Goal: Information Seeking & Learning: Find specific fact

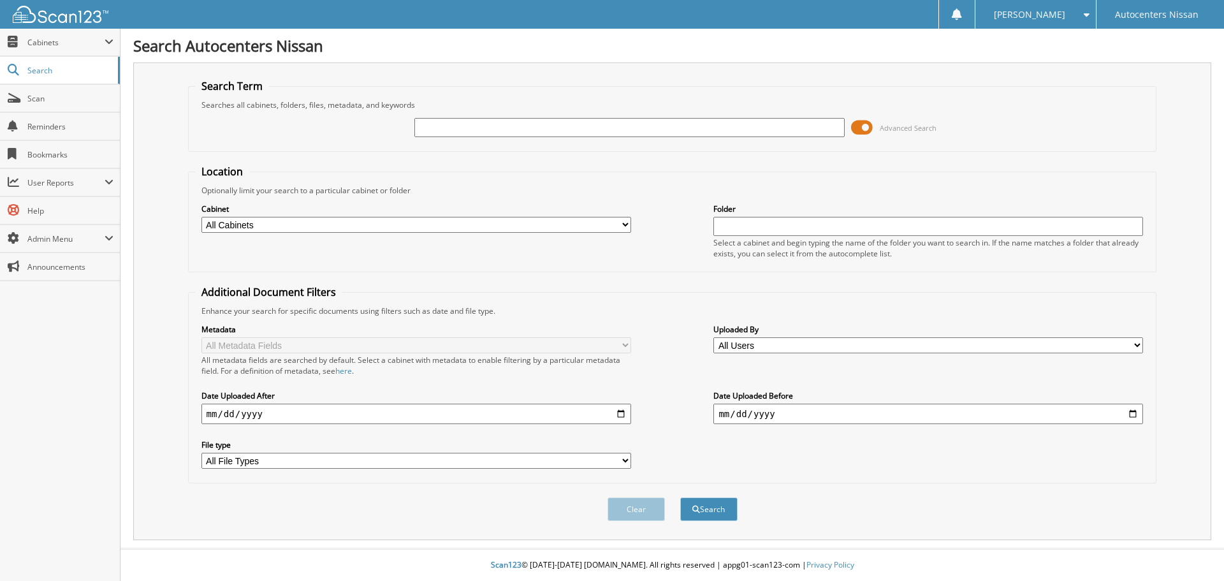
click at [441, 128] on input "text" at bounding box center [629, 127] width 430 height 19
type input "RK84321"
click at [680, 497] on button "Search" at bounding box center [708, 509] width 57 height 24
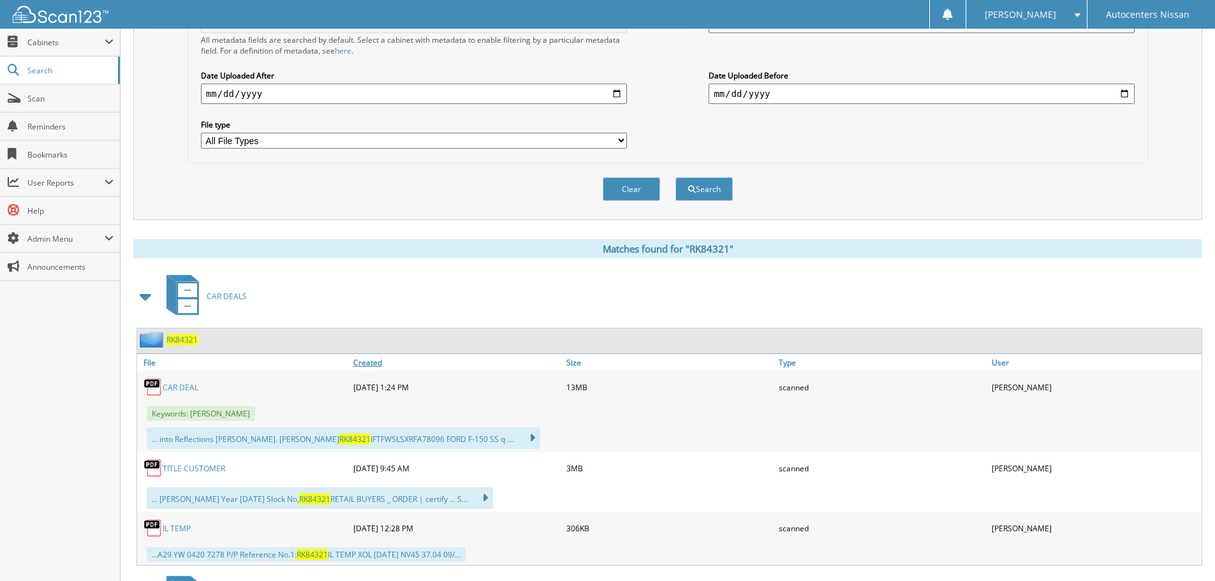
scroll to position [383, 0]
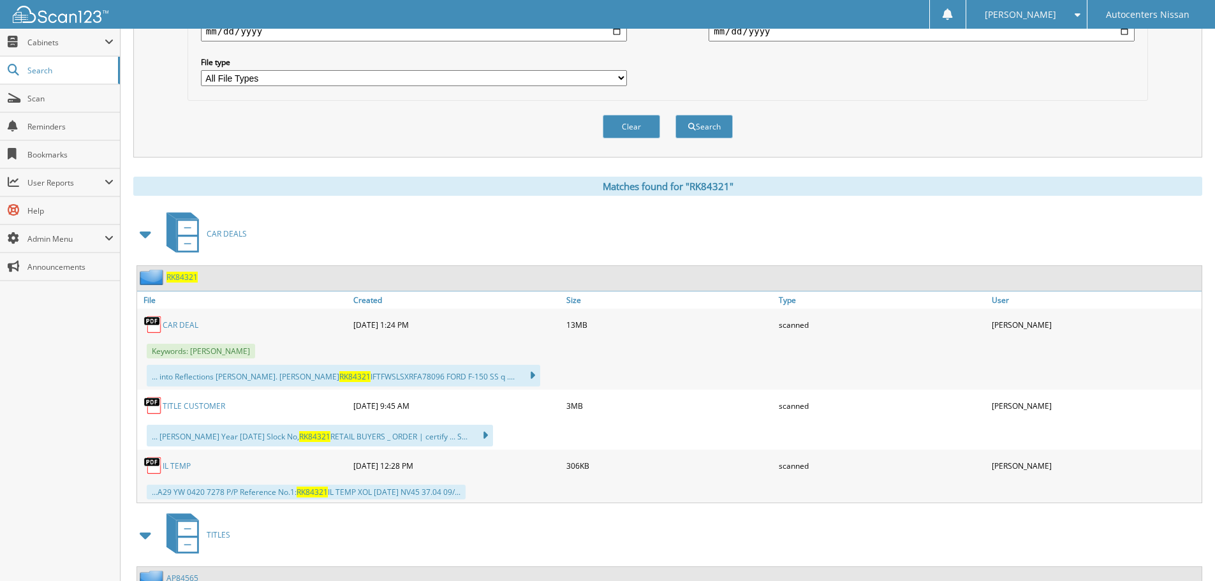
click at [192, 352] on span "Keywords: [PERSON_NAME]" at bounding box center [201, 351] width 108 height 15
click at [189, 327] on link "CAR DEAL" at bounding box center [181, 324] width 36 height 11
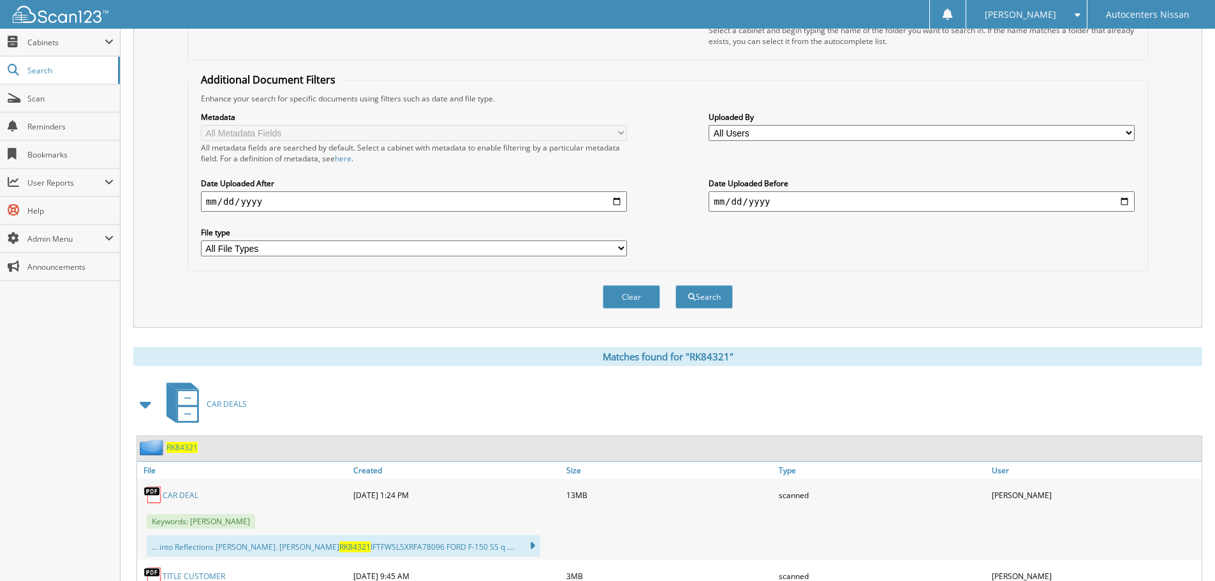
scroll to position [78, 0]
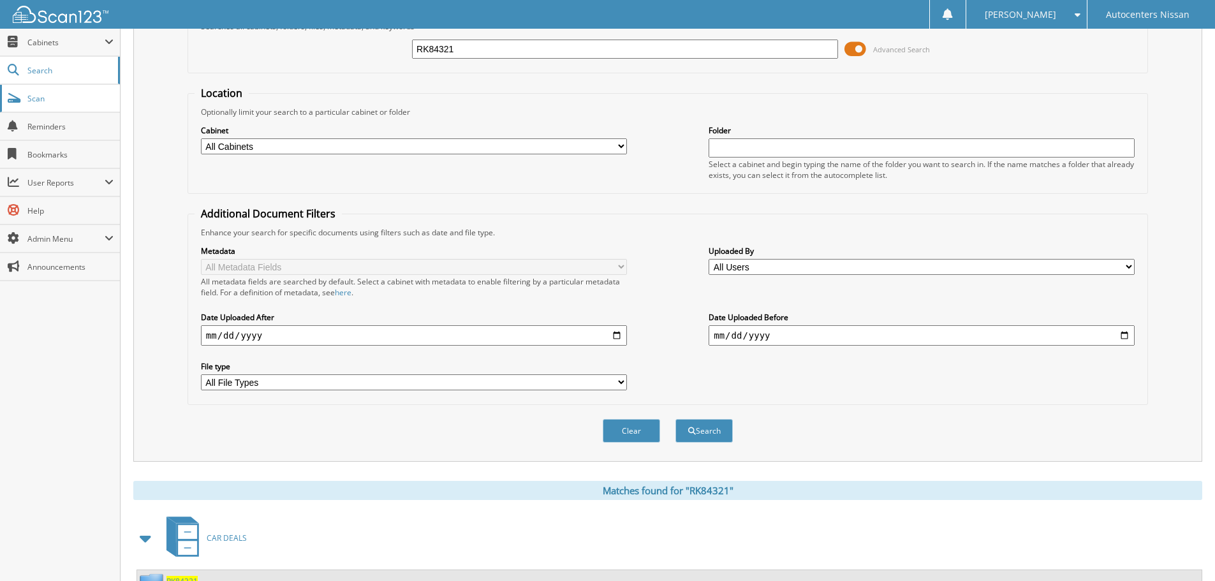
click at [40, 100] on span "Scan" at bounding box center [70, 98] width 86 height 11
